Goal: Use online tool/utility: Utilize a website feature to perform a specific function

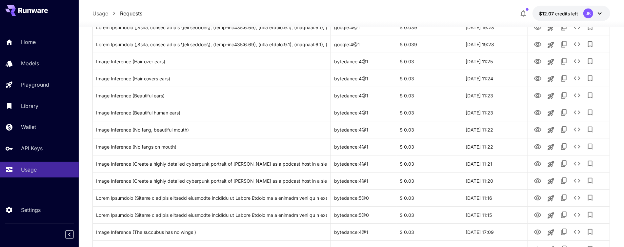
scroll to position [437, 0]
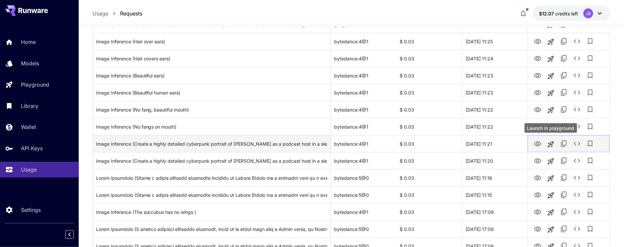
click at [553, 145] on icon "Launch in playground" at bounding box center [551, 144] width 8 height 8
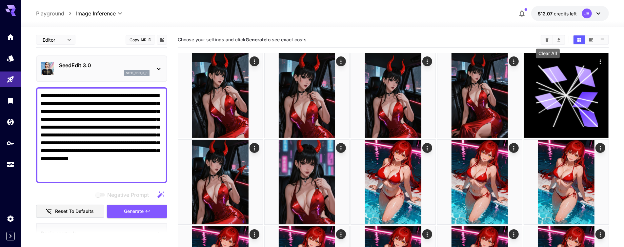
click at [545, 38] on icon "Clear All" at bounding box center [546, 39] width 5 height 5
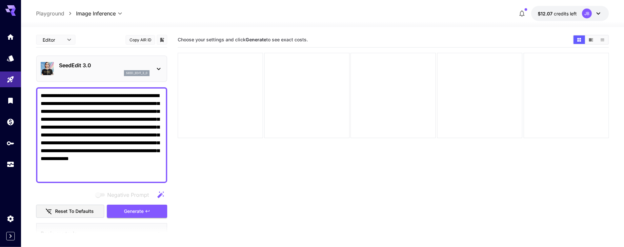
click at [55, 126] on textarea "**********" at bounding box center [102, 135] width 122 height 87
paste textarea "**********"
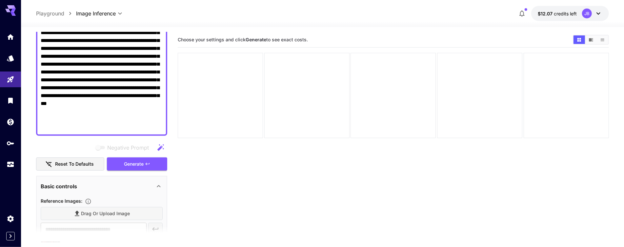
scroll to position [198, 0]
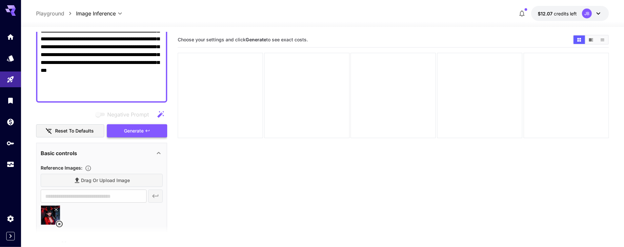
click at [124, 130] on span "Generate" at bounding box center [134, 131] width 20 height 8
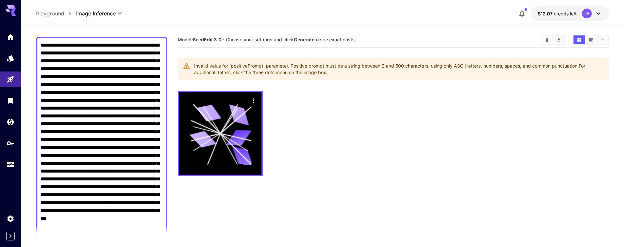
scroll to position [0, 0]
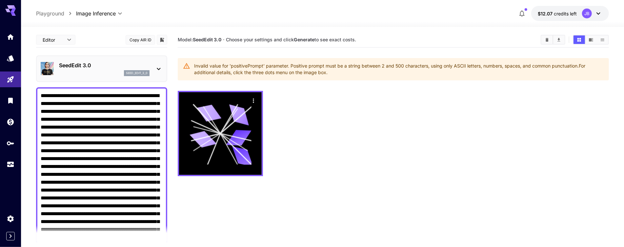
click at [86, 72] on div "seed_edit_3_0" at bounding box center [104, 73] width 90 height 6
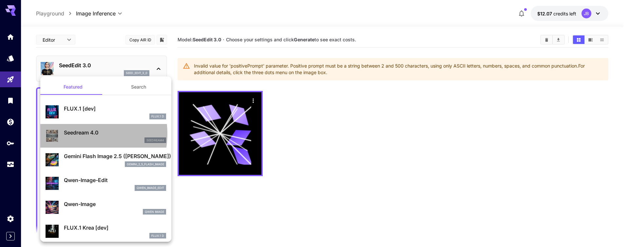
click at [77, 134] on p "Seedream 4.0" at bounding box center [115, 132] width 102 height 8
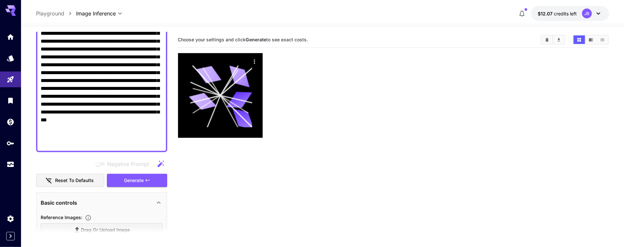
scroll to position [255, 0]
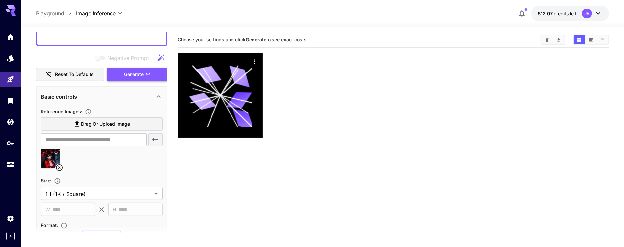
click at [145, 75] on icon "button" at bounding box center [147, 74] width 5 height 5
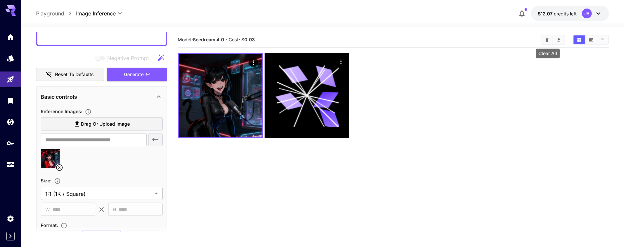
click at [546, 40] on icon "Clear All" at bounding box center [546, 40] width 3 height 4
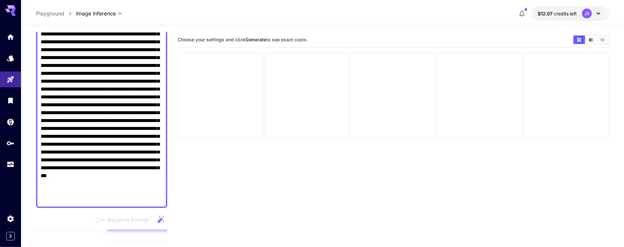
scroll to position [36, 0]
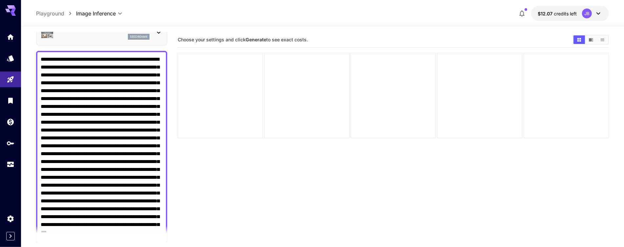
click at [123, 67] on textarea "Negative Prompt" at bounding box center [102, 157] width 122 height 204
click at [103, 137] on textarea "Negative Prompt" at bounding box center [102, 157] width 122 height 204
click at [90, 137] on textarea "Negative Prompt" at bounding box center [102, 157] width 122 height 204
click at [130, 166] on textarea "Negative Prompt" at bounding box center [102, 161] width 122 height 212
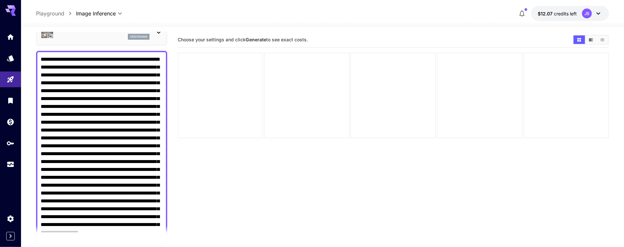
click at [117, 175] on textarea "Negative Prompt" at bounding box center [102, 161] width 122 height 212
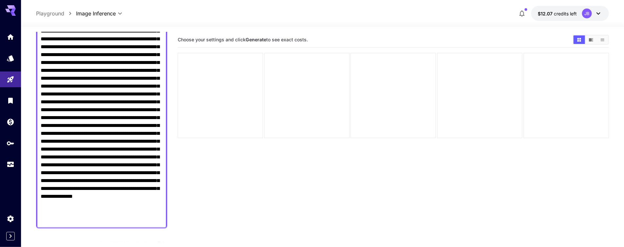
scroll to position [73, 0]
type textarea "**********"
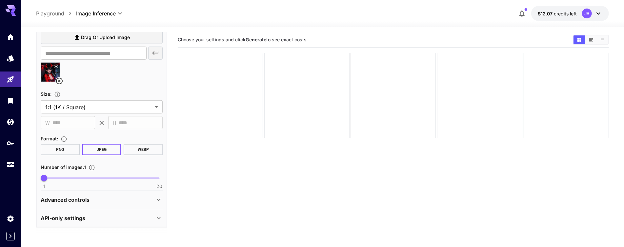
scroll to position [341, 0]
click at [56, 79] on icon at bounding box center [59, 81] width 8 height 8
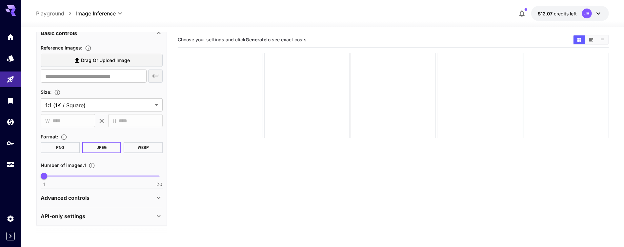
scroll to position [317, 0]
click at [100, 107] on body "**********" at bounding box center [312, 149] width 624 height 299
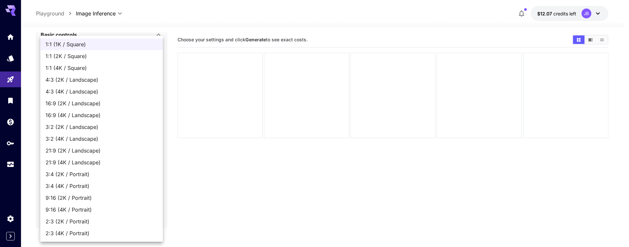
click at [234, 164] on div at bounding box center [314, 123] width 629 height 247
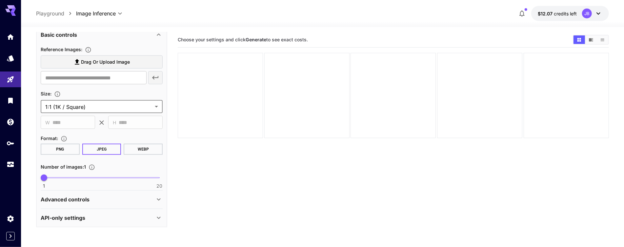
type input "*"
click at [71, 177] on span at bounding box center [101, 177] width 115 height 1
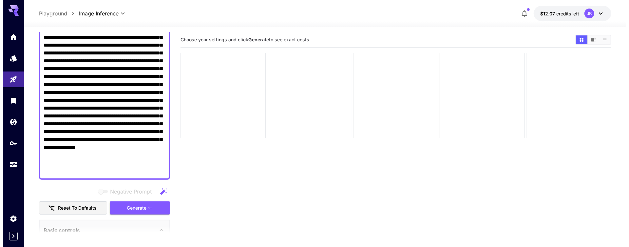
scroll to position [145, 0]
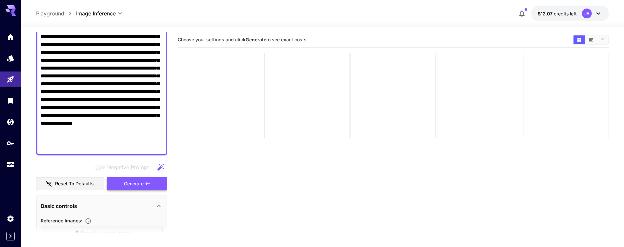
click at [133, 187] on button "Generate" at bounding box center [137, 183] width 60 height 13
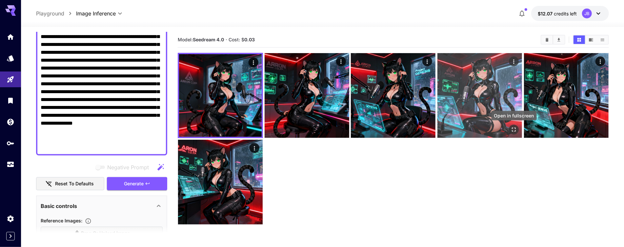
click at [516, 128] on icon "Open in fullscreen" at bounding box center [513, 129] width 7 height 7
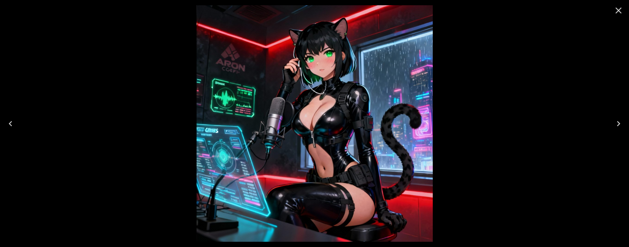
click at [623, 12] on icon "Close" at bounding box center [618, 10] width 10 height 10
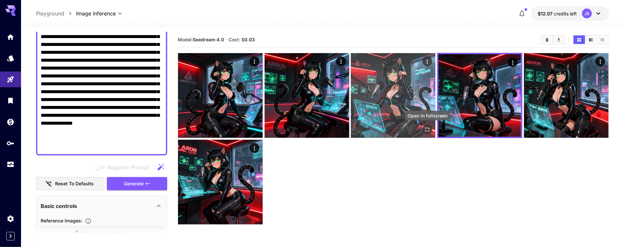
click at [423, 130] on button "Open in fullscreen" at bounding box center [427, 130] width 10 height 10
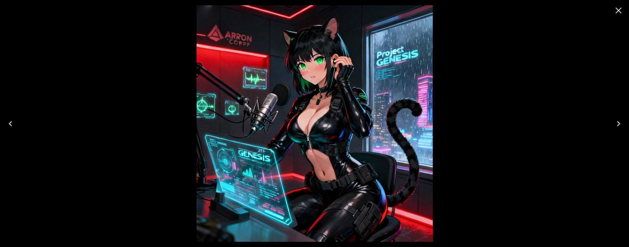
click at [312, 82] on img at bounding box center [315, 123] width 236 height 236
